Goal: Task Accomplishment & Management: Use online tool/utility

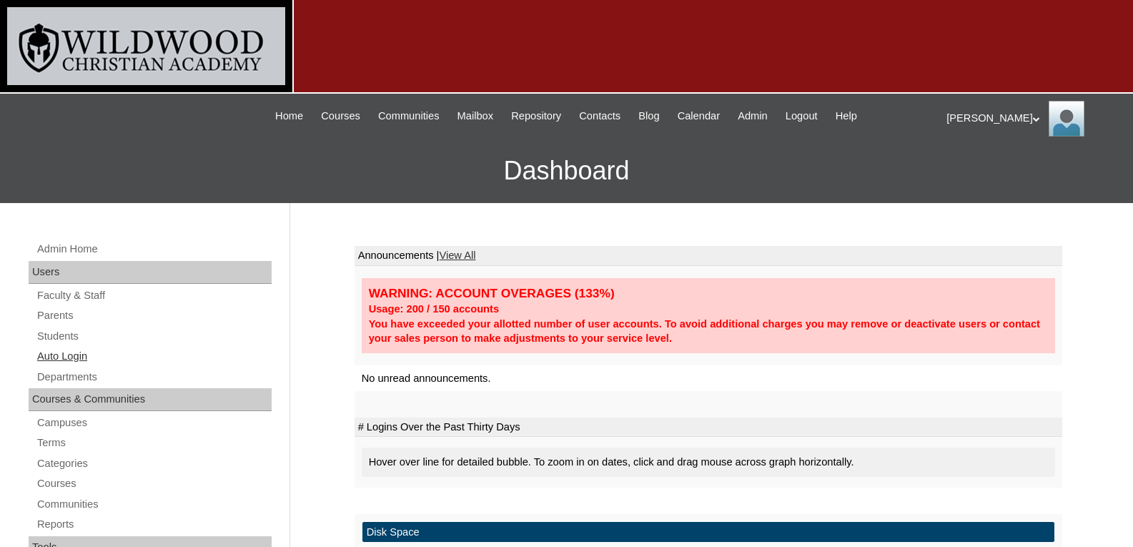
click at [66, 353] on link "Auto Login" at bounding box center [154, 356] width 236 height 18
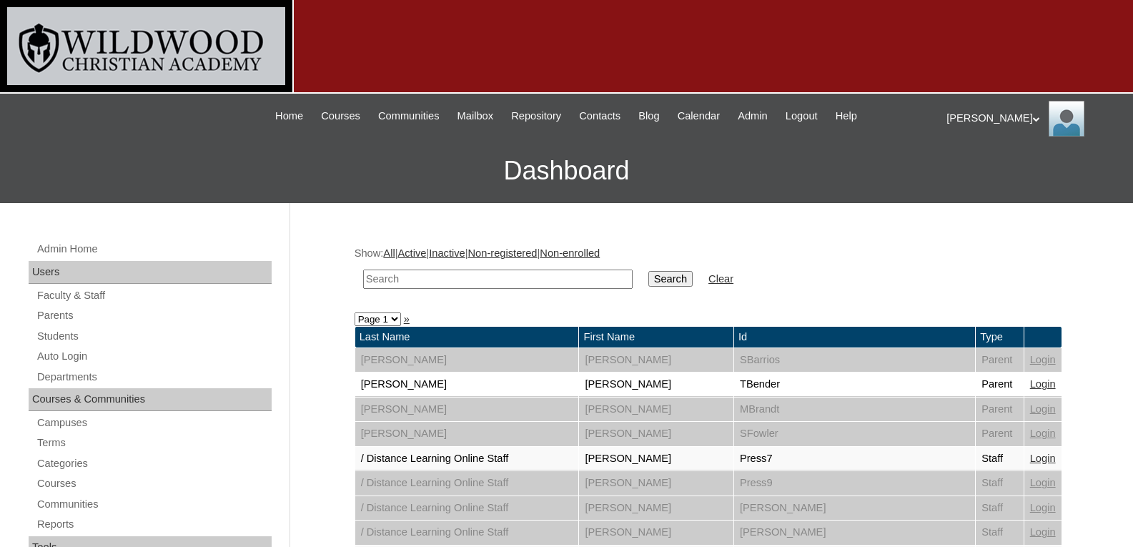
click at [457, 279] on input "text" at bounding box center [497, 278] width 269 height 19
type input "deyoung"
click at [648, 271] on input "Search" at bounding box center [670, 279] width 44 height 16
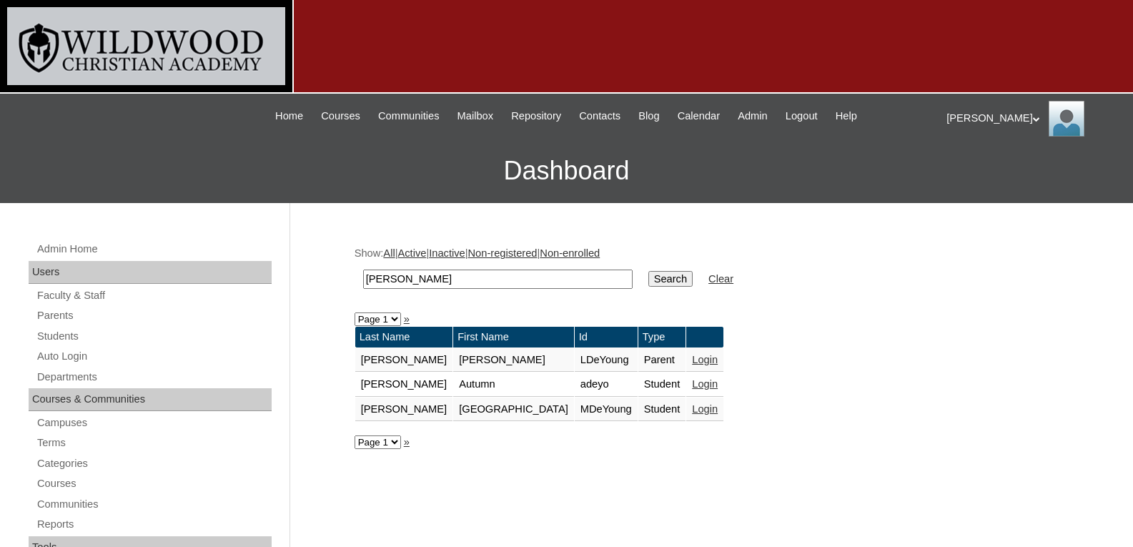
click at [692, 358] on link "Login" at bounding box center [705, 359] width 26 height 11
